Goal: Task Accomplishment & Management: Use online tool/utility

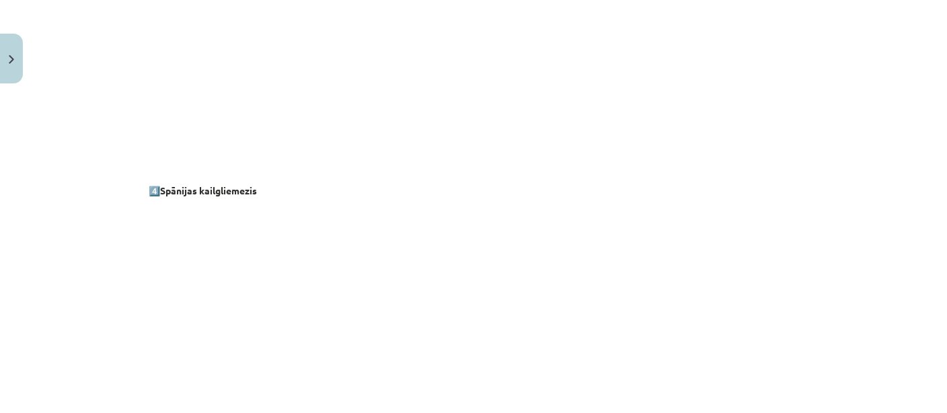
scroll to position [1411, 0]
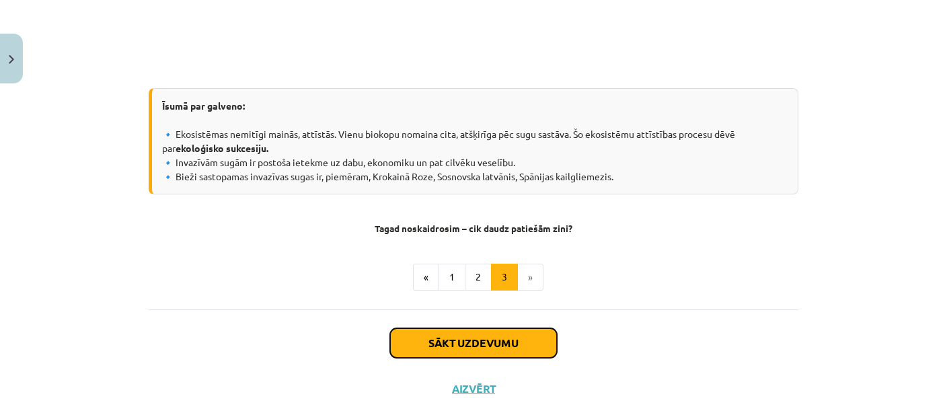
click at [478, 344] on button "Sākt uzdevumu" at bounding box center [473, 343] width 167 height 30
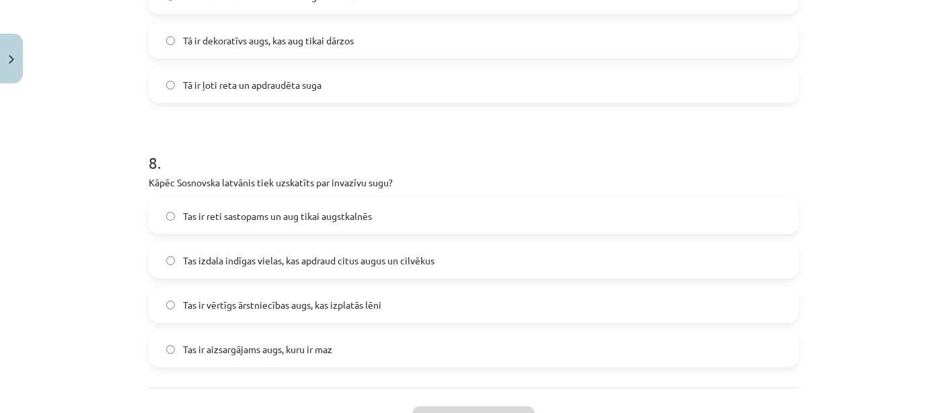
scroll to position [2097, 0]
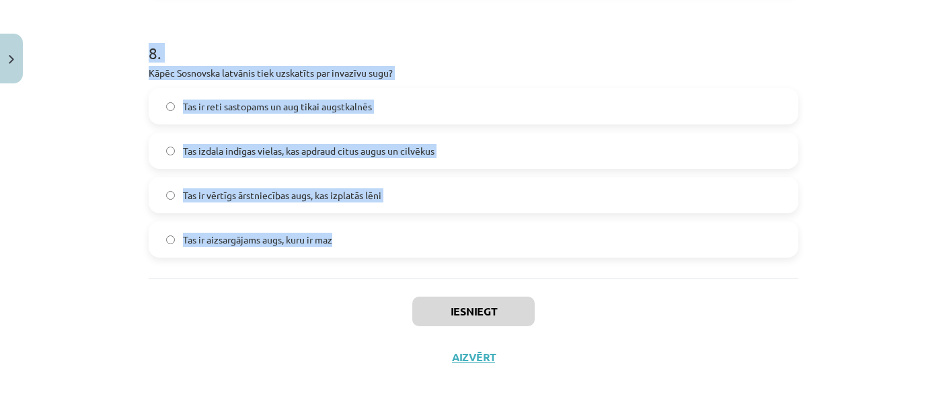
drag, startPoint x: 137, startPoint y: 262, endPoint x: 311, endPoint y: 293, distance: 176.9
copy form "2 . Lor ipsu dolorsit ametc adipis elitseddoe te inci utla etdoloremagn? 26-68 …"
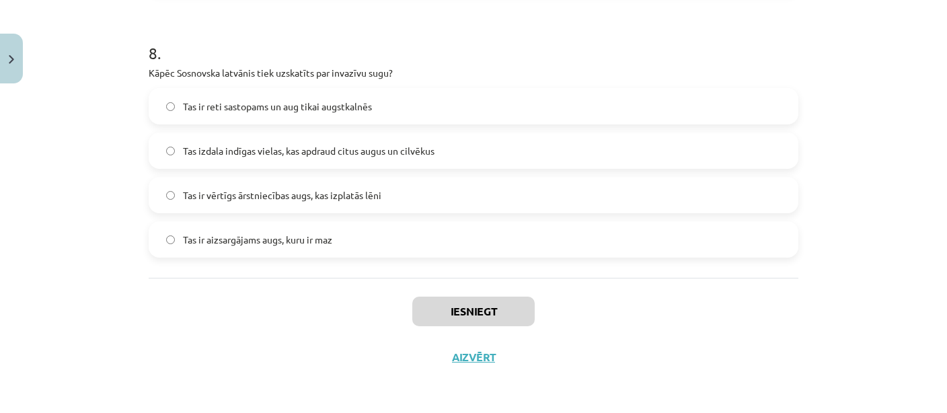
click at [94, 171] on div "Mācību tēma: Bioloģijas 9. klases 1. ieskaites mācību materiāls #3 2. tēma. Kā …" at bounding box center [473, 206] width 947 height 413
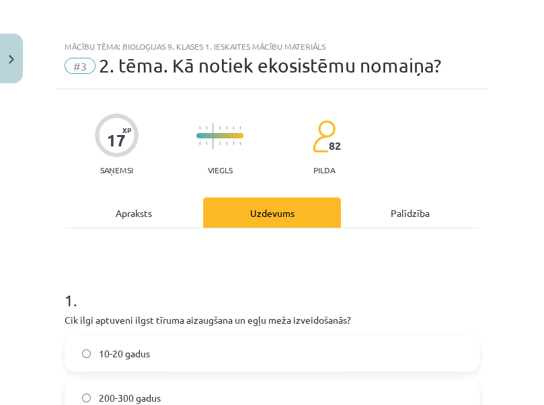
scroll to position [195, 0]
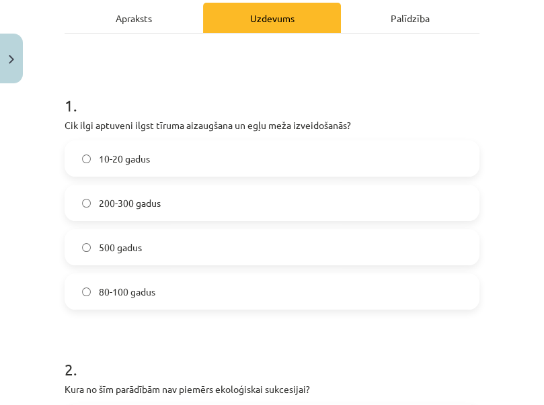
click at [127, 210] on label "200-300 gadus" at bounding box center [272, 203] width 412 height 34
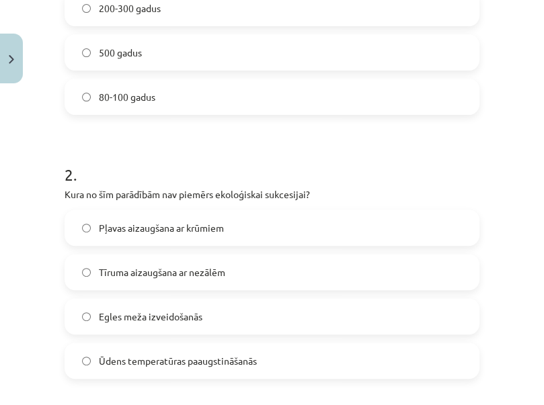
click at [156, 355] on span "Ūdens temperatūras paaugstināšanās" at bounding box center [178, 361] width 158 height 14
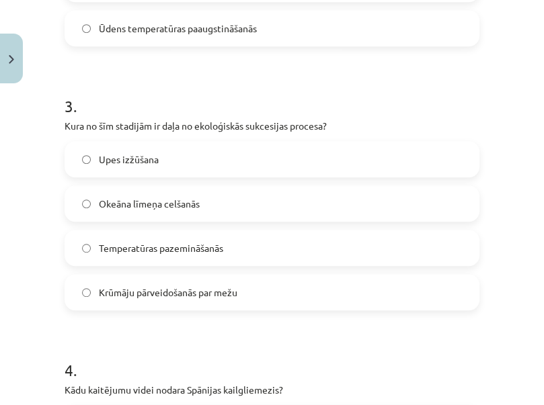
scroll to position [781, 0]
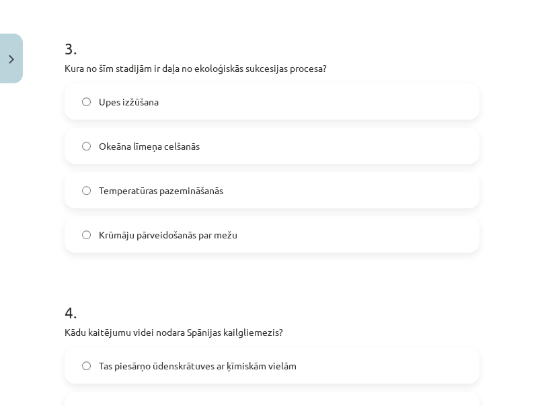
click at [132, 226] on label "Krūmāju pārveidošanās par mežu" at bounding box center [272, 235] width 412 height 34
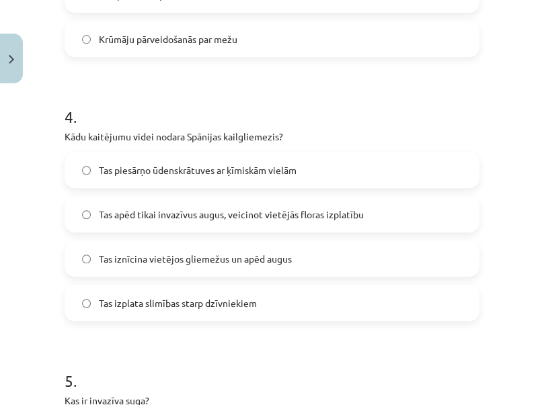
click at [186, 268] on label "Tas iznīcina vietējos gliemežus un apēd augus" at bounding box center [272, 259] width 412 height 34
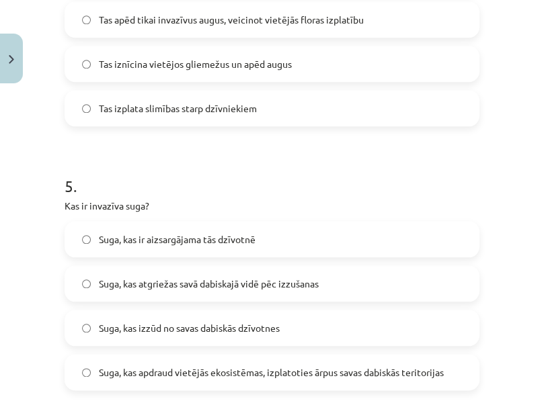
scroll to position [1366, 0]
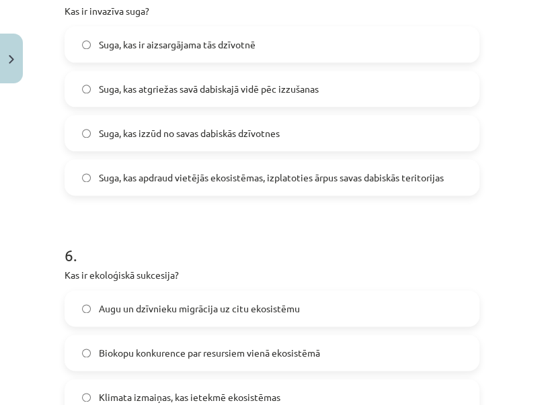
click at [210, 176] on span "Suga, kas apdraud vietējās ekosistēmas, izplatoties ārpus savas dabiskās terito…" at bounding box center [271, 178] width 345 height 14
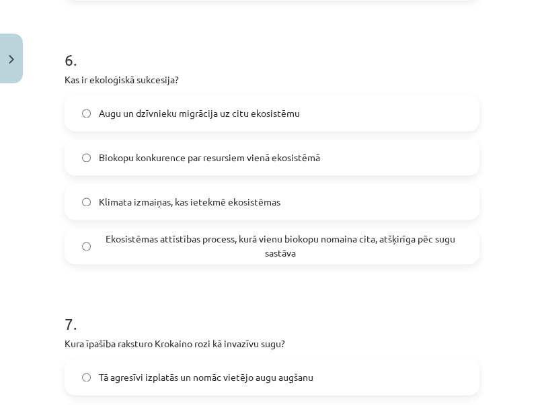
click at [162, 240] on span "Ekosistēmas attīstības process, kurā vienu biokopu nomaina cita, atšķirīga pēc …" at bounding box center [280, 246] width 363 height 28
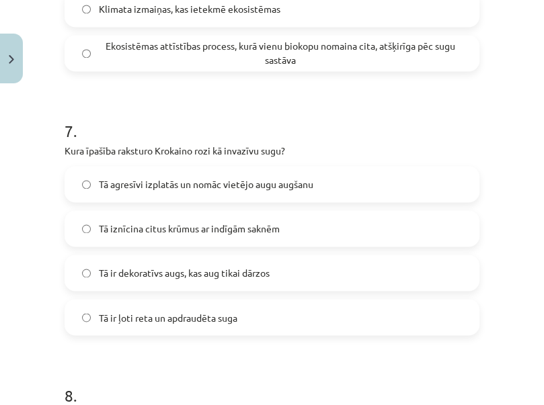
scroll to position [1757, 0]
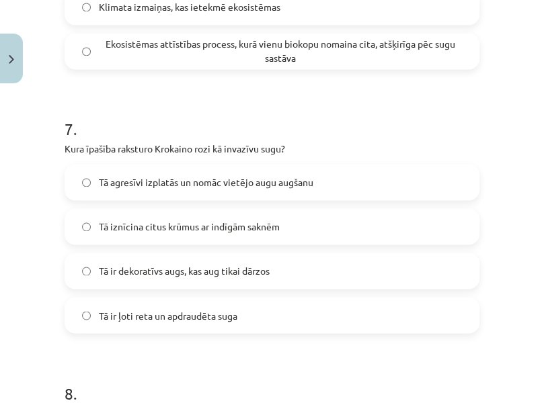
click at [157, 180] on span "Tā agresīvi izplatās un nomāc vietējo augu augšanu" at bounding box center [206, 182] width 214 height 14
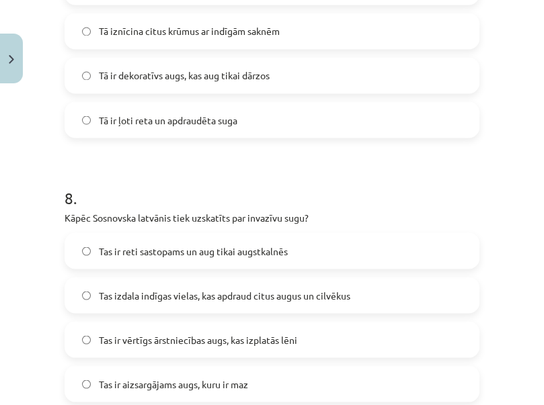
click at [275, 287] on label "Tas izdala indīgas vielas, kas apdraud citus augus un cilvēkus" at bounding box center [272, 295] width 412 height 34
